Goal: Find specific page/section: Find specific page/section

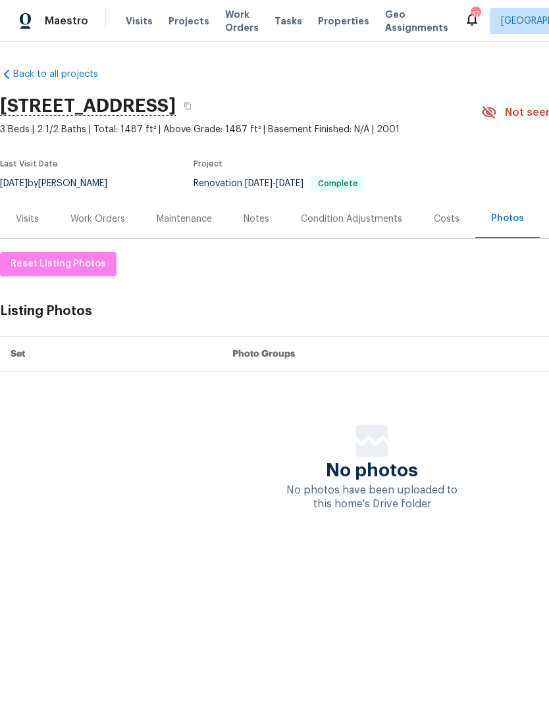
click at [180, 23] on span "Projects" at bounding box center [188, 20] width 41 height 13
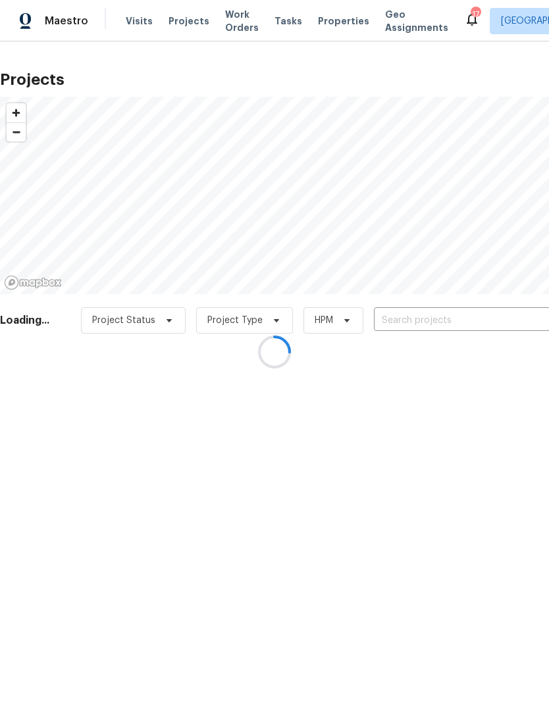
click at [415, 320] on div at bounding box center [274, 352] width 549 height 704
click at [412, 320] on div at bounding box center [274, 352] width 549 height 704
click at [411, 320] on div at bounding box center [274, 352] width 549 height 704
click at [411, 321] on div at bounding box center [274, 352] width 549 height 704
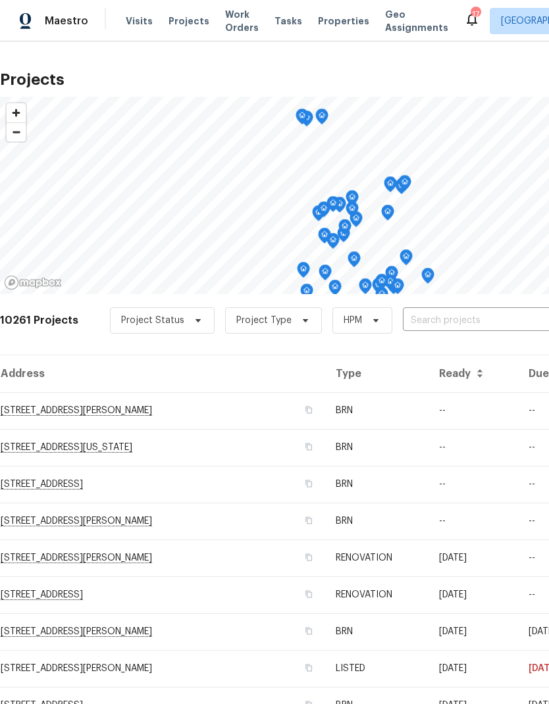
click at [418, 322] on input "text" at bounding box center [478, 321] width 151 height 20
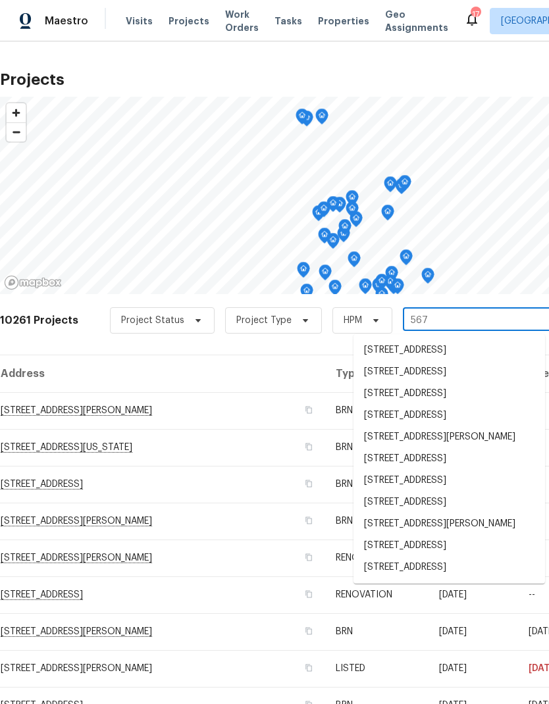
type input "5670"
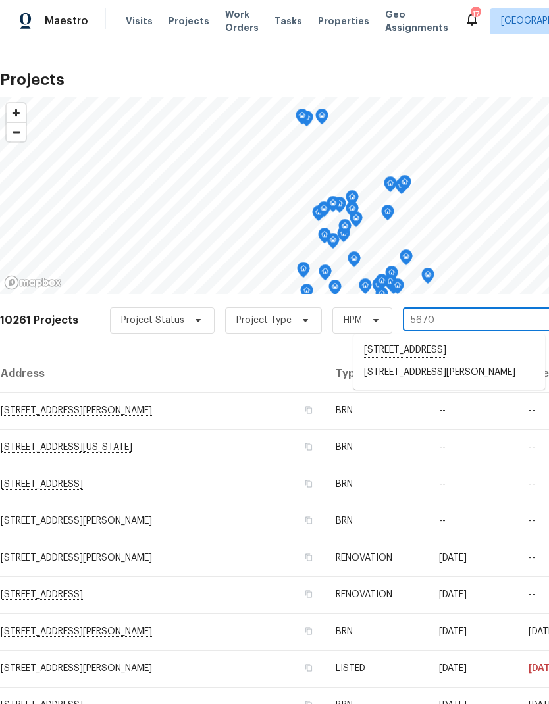
click at [431, 384] on li "[STREET_ADDRESS][PERSON_NAME]" at bounding box center [448, 373] width 191 height 22
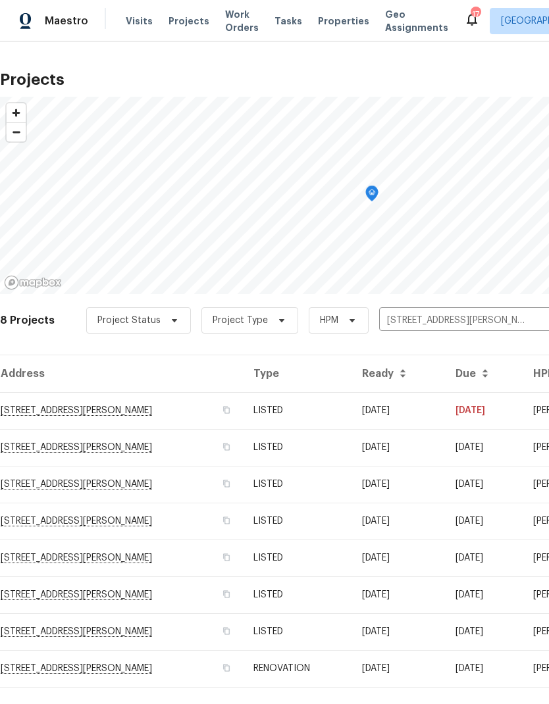
click at [328, 526] on td "LISTED" at bounding box center [297, 521] width 108 height 37
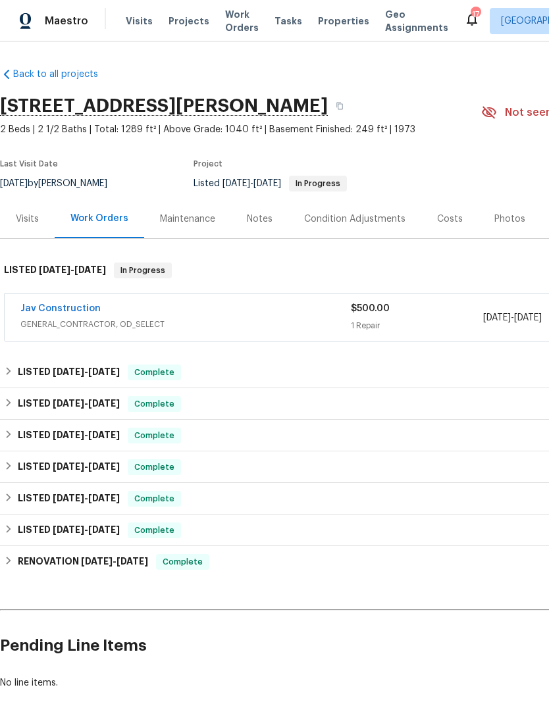
click at [68, 312] on link "Jav Construction" at bounding box center [60, 308] width 80 height 9
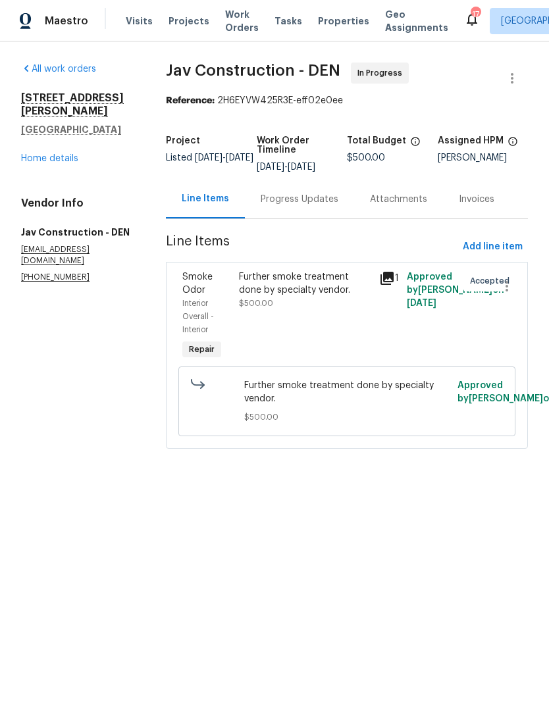
click at [389, 284] on icon at bounding box center [386, 278] width 13 height 13
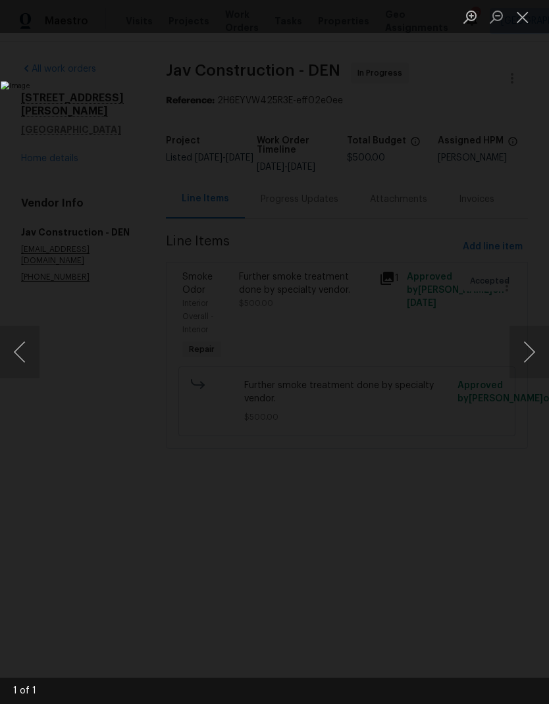
click at [520, 28] on button "Close lightbox" at bounding box center [522, 16] width 26 height 23
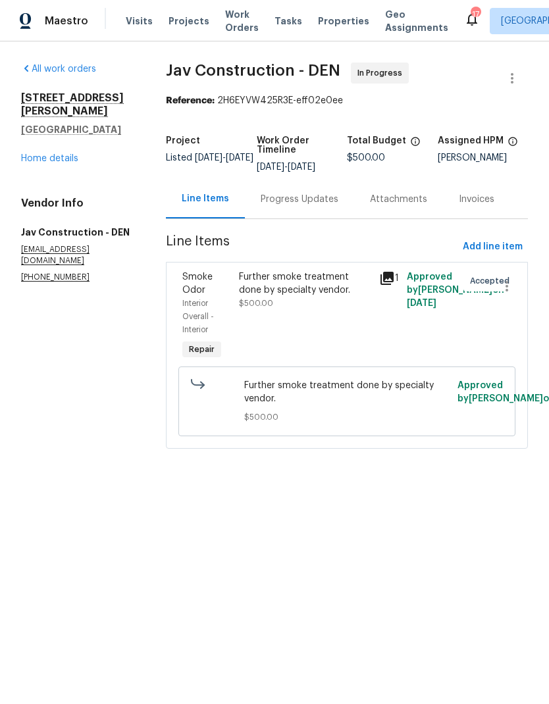
click at [57, 154] on link "Home details" at bounding box center [49, 158] width 57 height 9
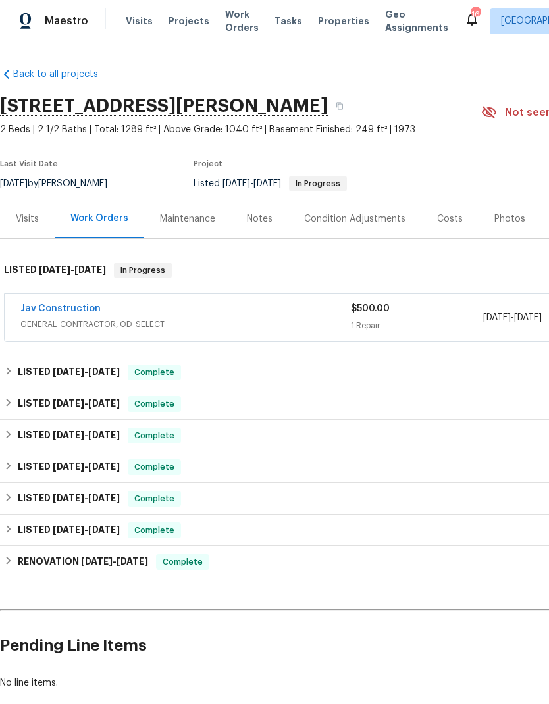
click at [330, 24] on span "Properties" at bounding box center [343, 20] width 51 height 13
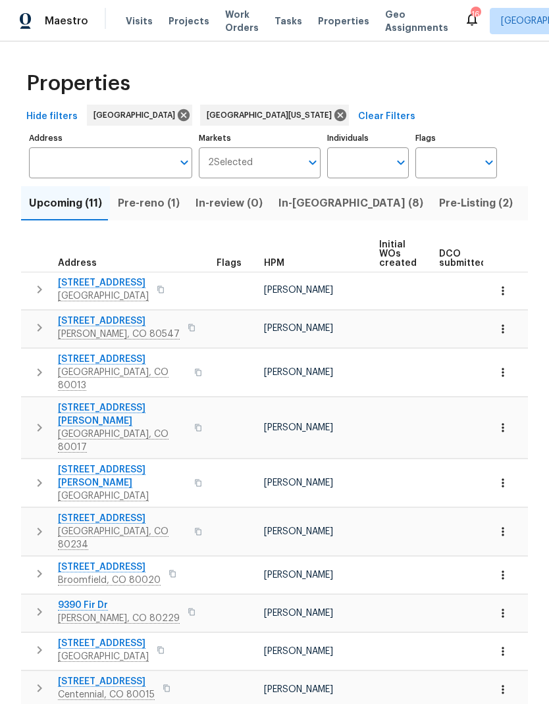
click at [439, 209] on span "Pre-Listing (2)" at bounding box center [476, 203] width 74 height 18
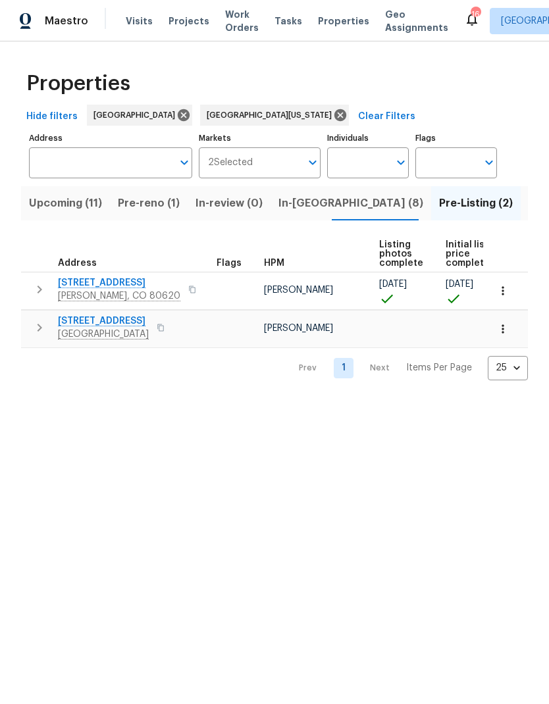
click at [103, 320] on span "[STREET_ADDRESS]" at bounding box center [103, 320] width 91 height 13
click at [132, 209] on span "Pre-reno (1)" at bounding box center [149, 203] width 62 height 18
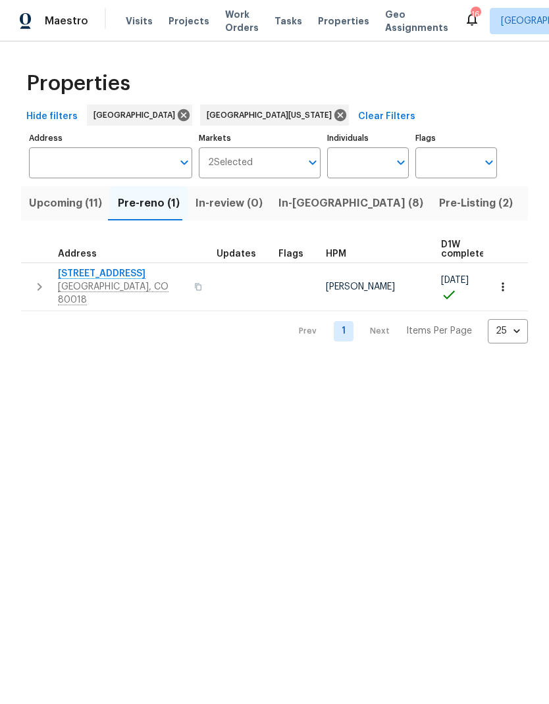
click at [299, 204] on span "In-[GEOGRAPHIC_DATA] (8)" at bounding box center [350, 203] width 145 height 18
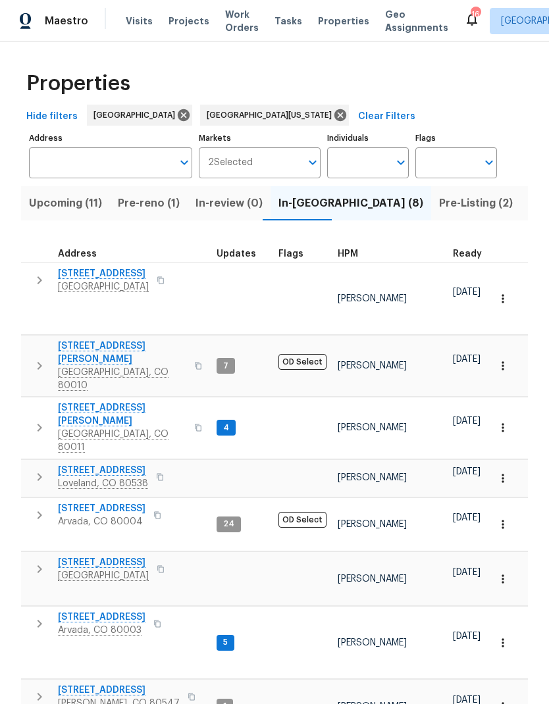
click at [353, 257] on span "HPM" at bounding box center [347, 253] width 20 height 9
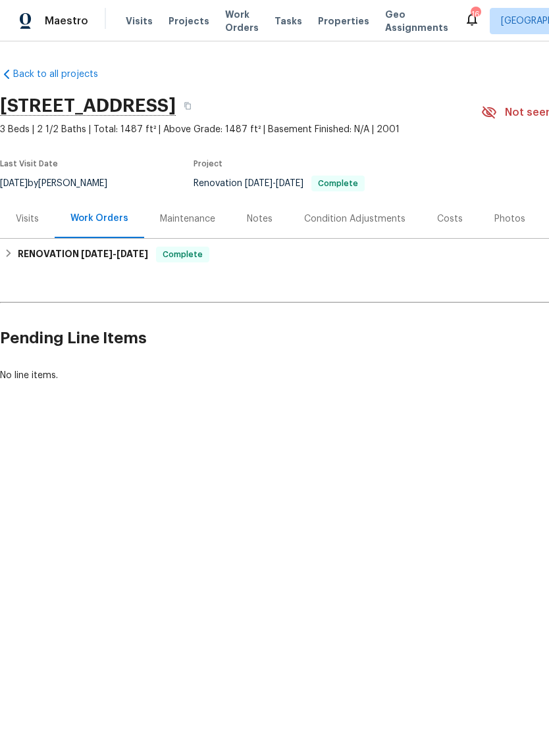
click at [503, 221] on div "Photos" at bounding box center [509, 218] width 31 height 13
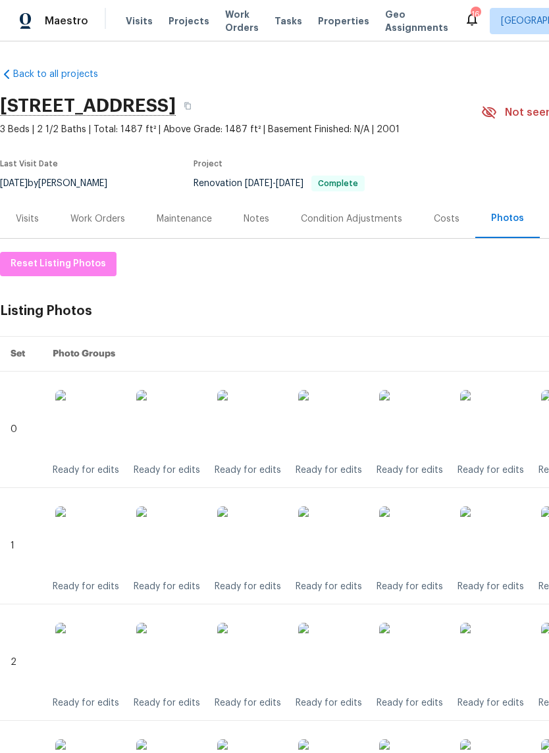
click at [263, 218] on div "Notes" at bounding box center [256, 218] width 26 height 13
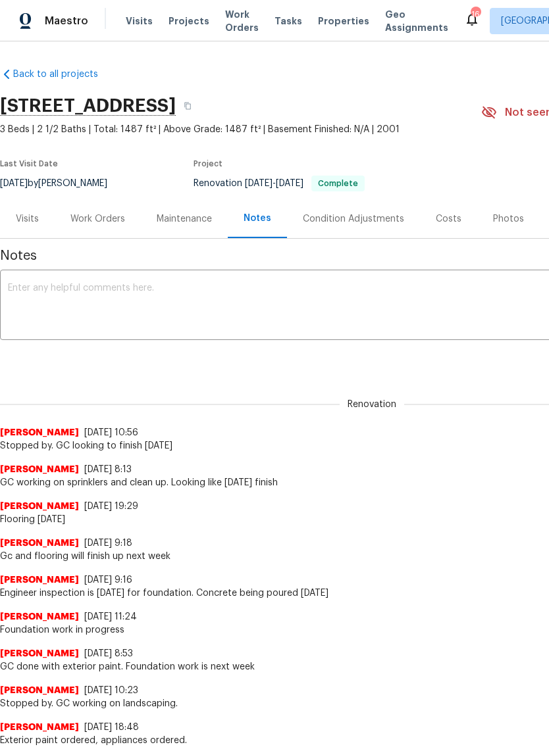
click at [86, 219] on div "Work Orders" at bounding box center [97, 218] width 55 height 13
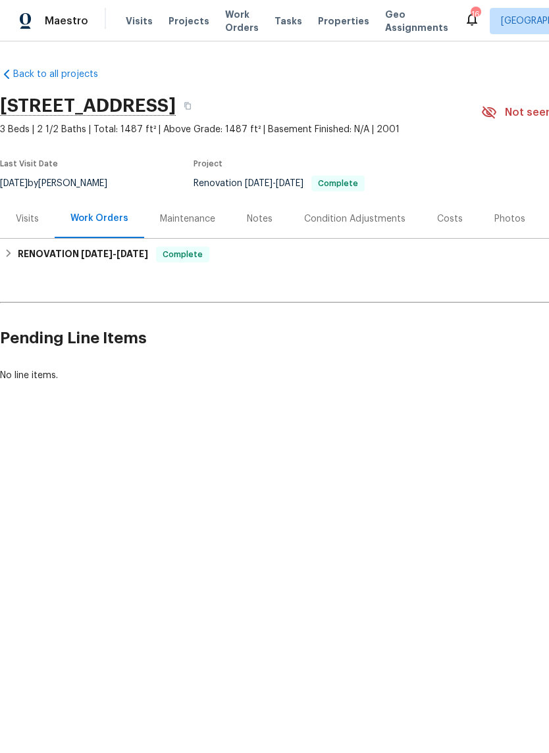
click at [443, 214] on div "Costs" at bounding box center [450, 218] width 26 height 13
